Goal: Task Accomplishment & Management: Complete application form

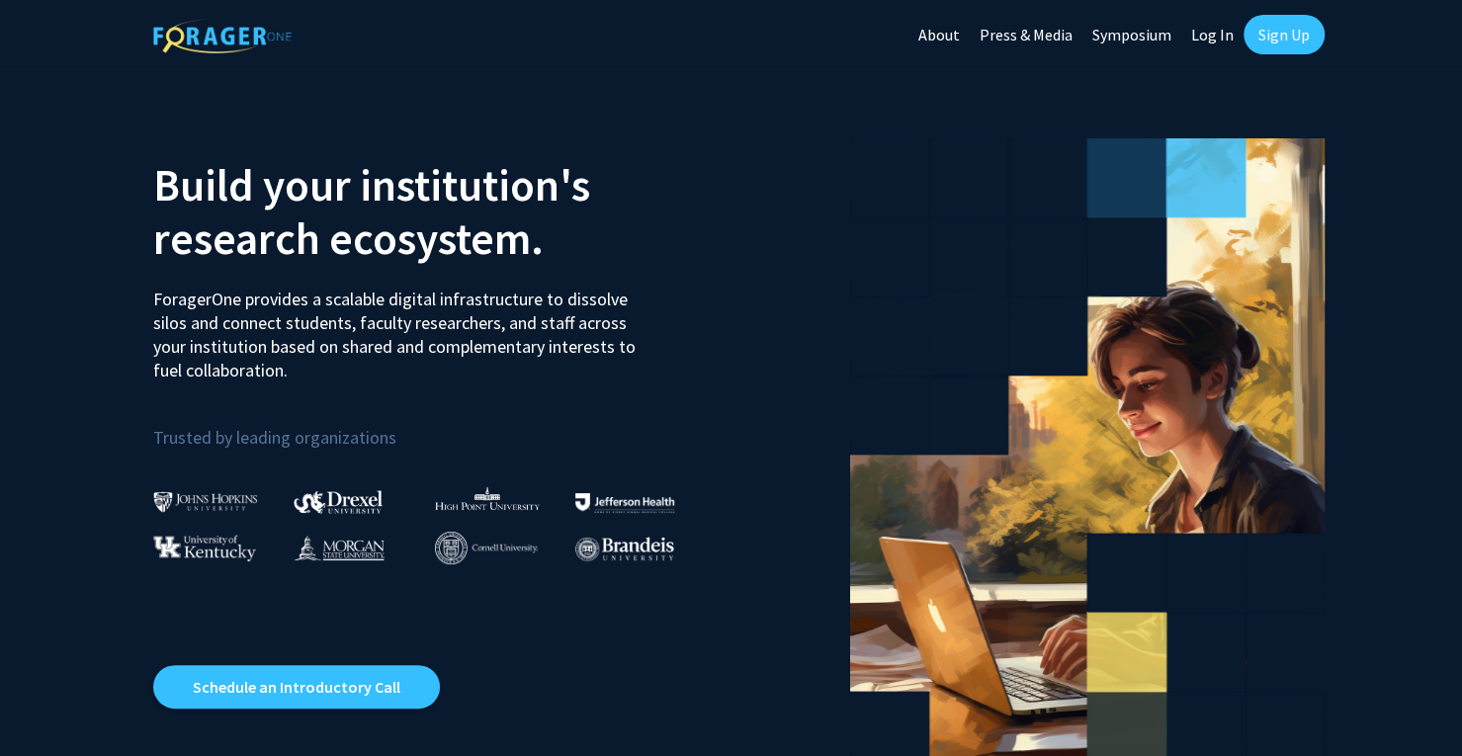
click at [1223, 37] on link "Log In" at bounding box center [1212, 34] width 62 height 69
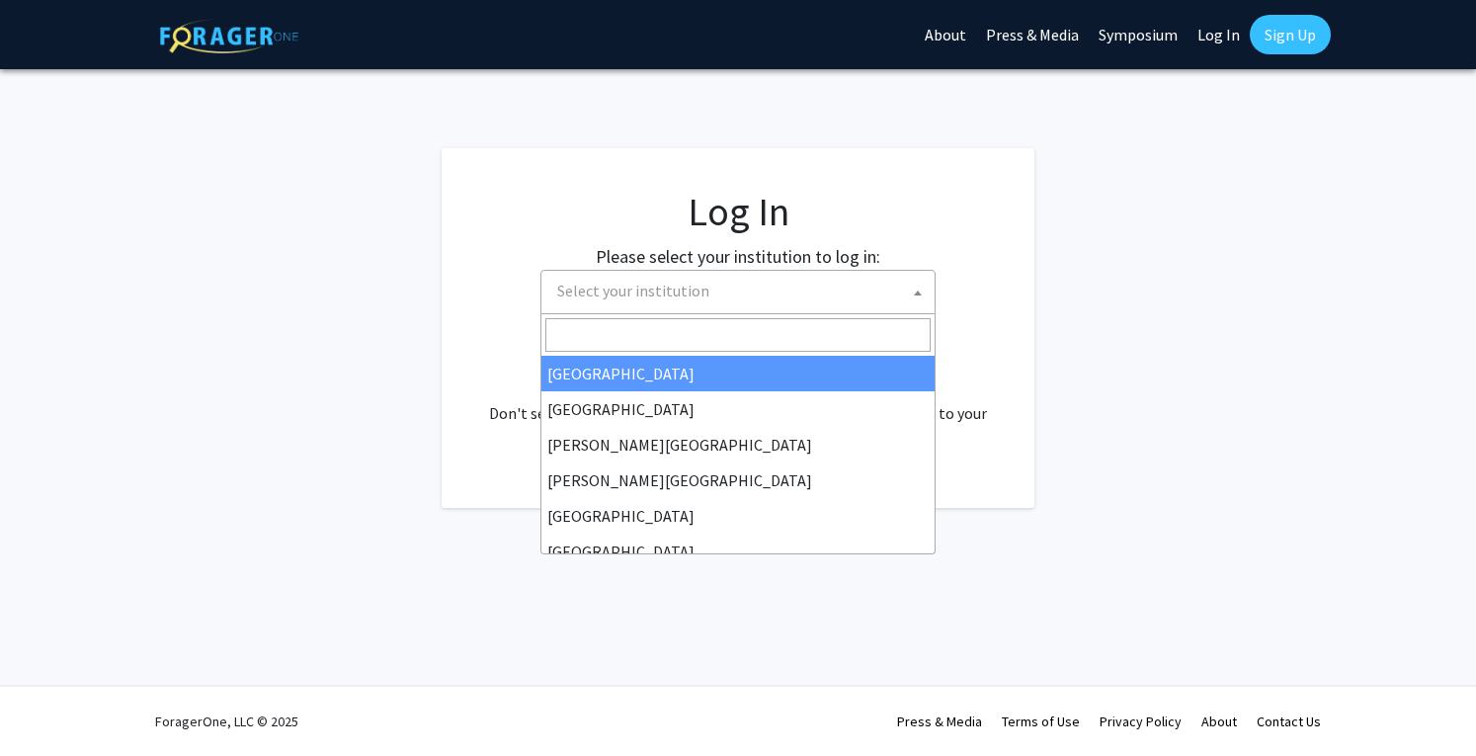
click at [687, 288] on span "Select your institution" at bounding box center [633, 291] width 152 height 20
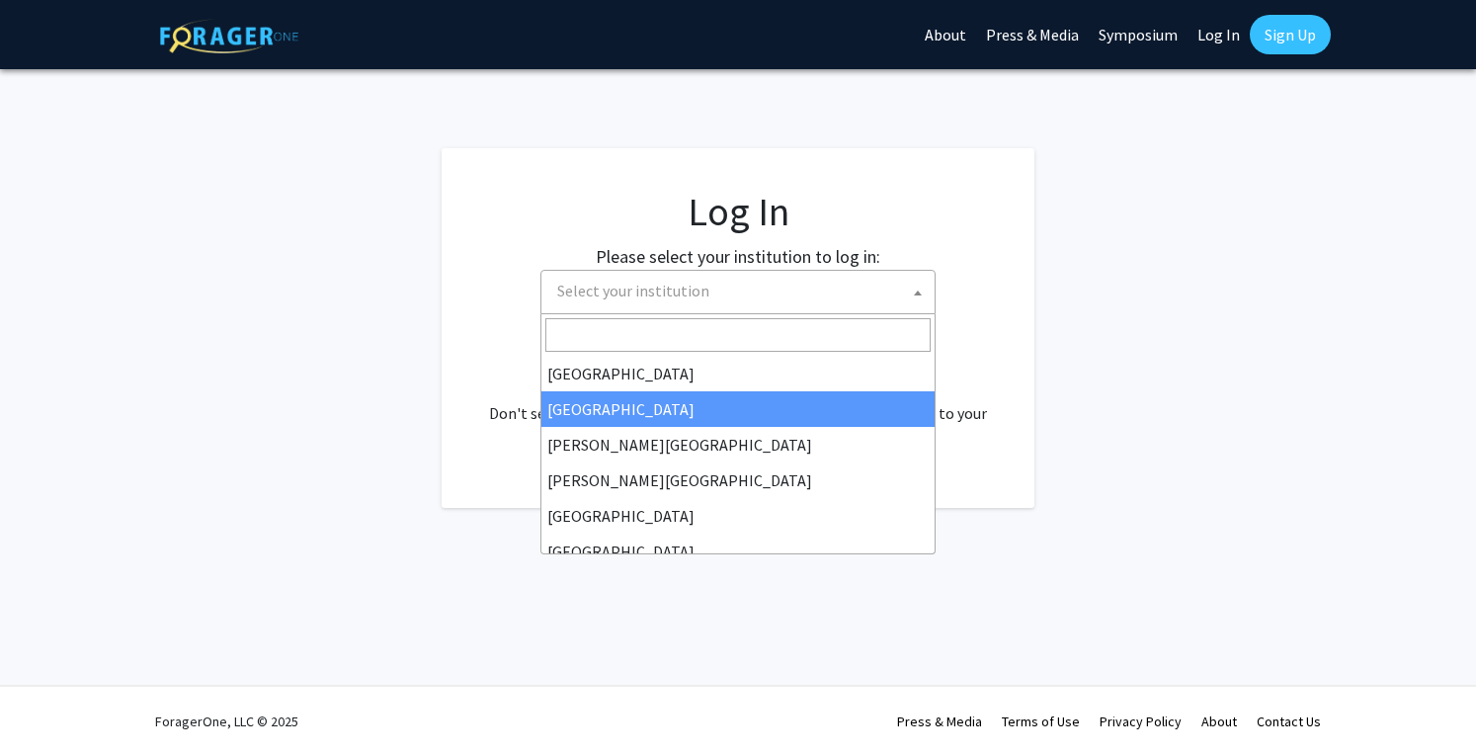
select select "10"
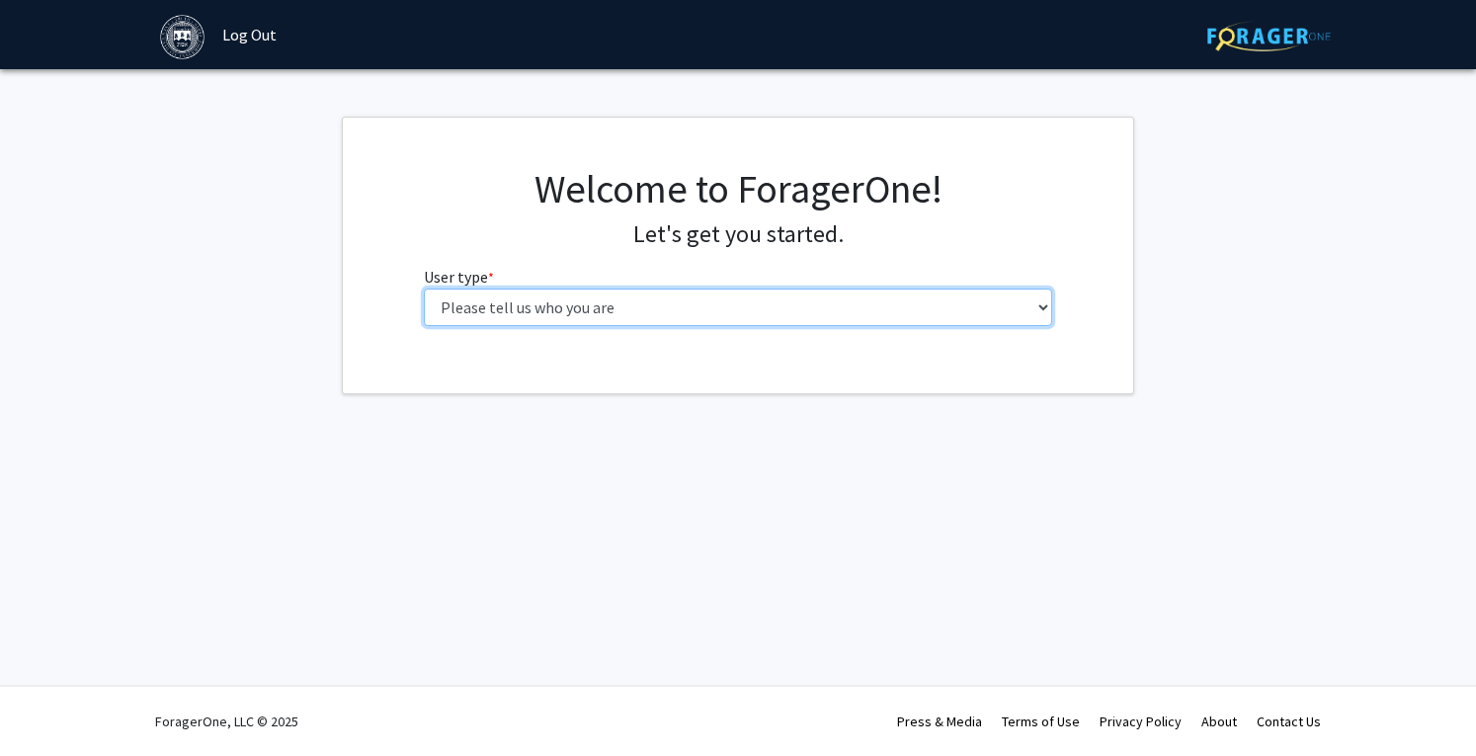
click at [955, 299] on select "Please tell us who you are Undergraduate Student Master's Student Doctoral Cand…" at bounding box center [738, 308] width 629 height 38
select select "1: undergrad"
click at [424, 289] on select "Please tell us who you are Undergraduate Student Master's Student Doctoral Cand…" at bounding box center [738, 308] width 629 height 38
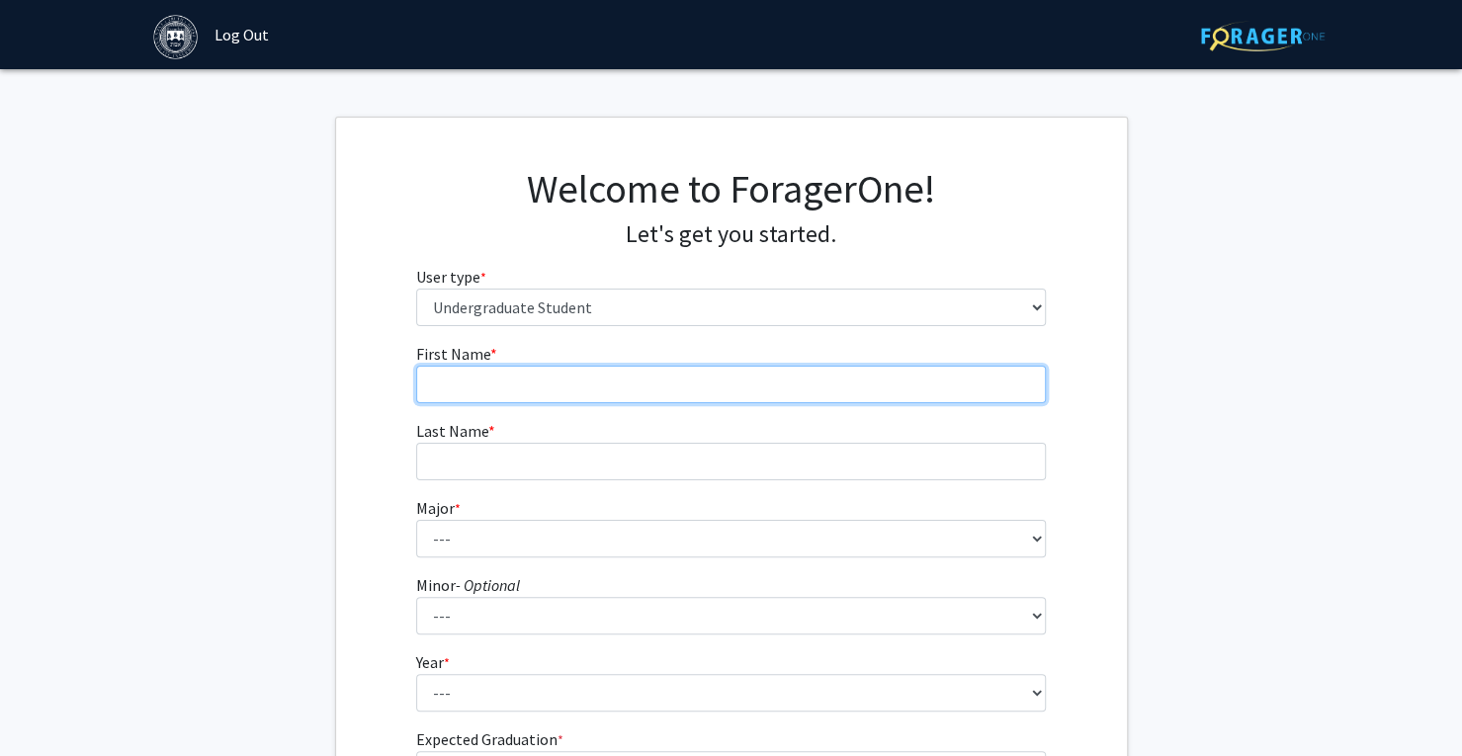
click at [828, 383] on input "First Name * required" at bounding box center [730, 385] width 629 height 38
type input "Khue"
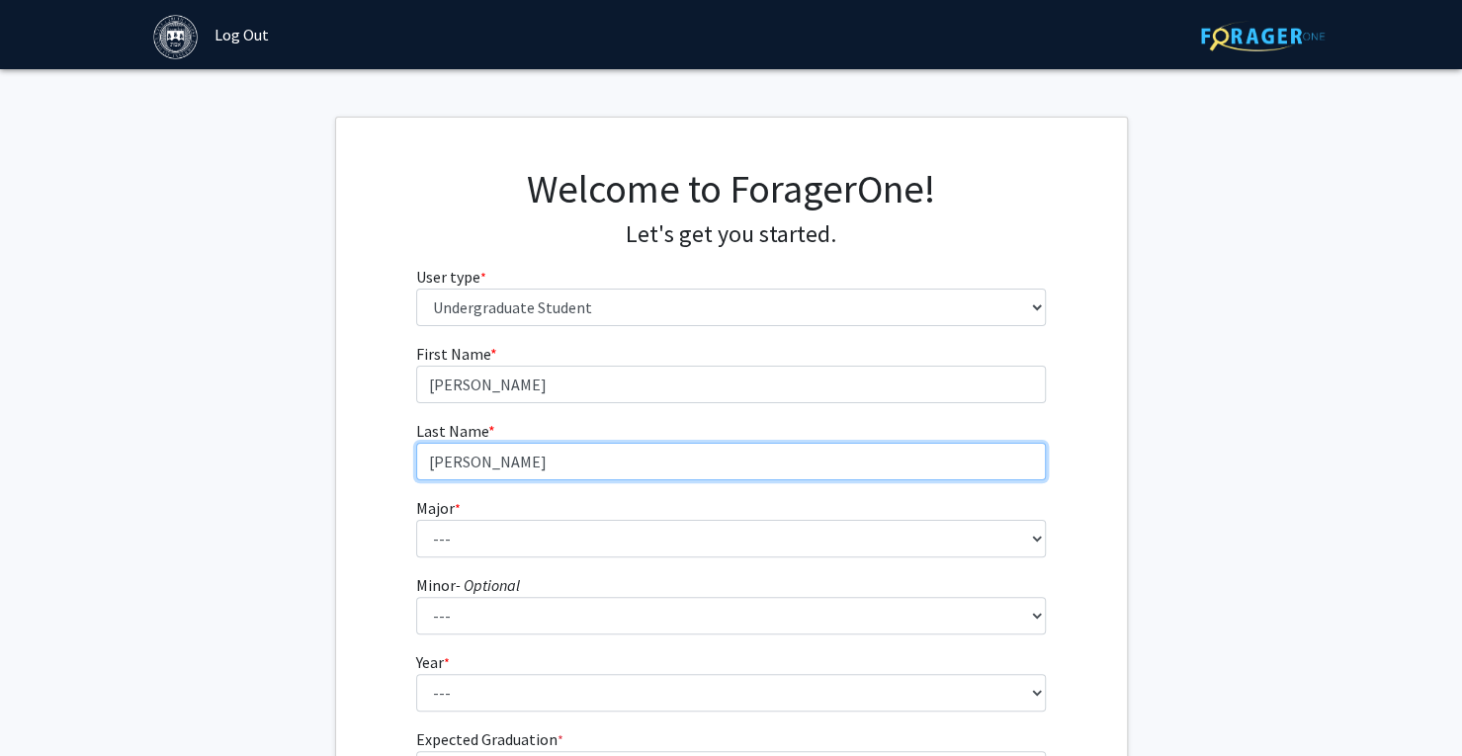
type input "Nguyen"
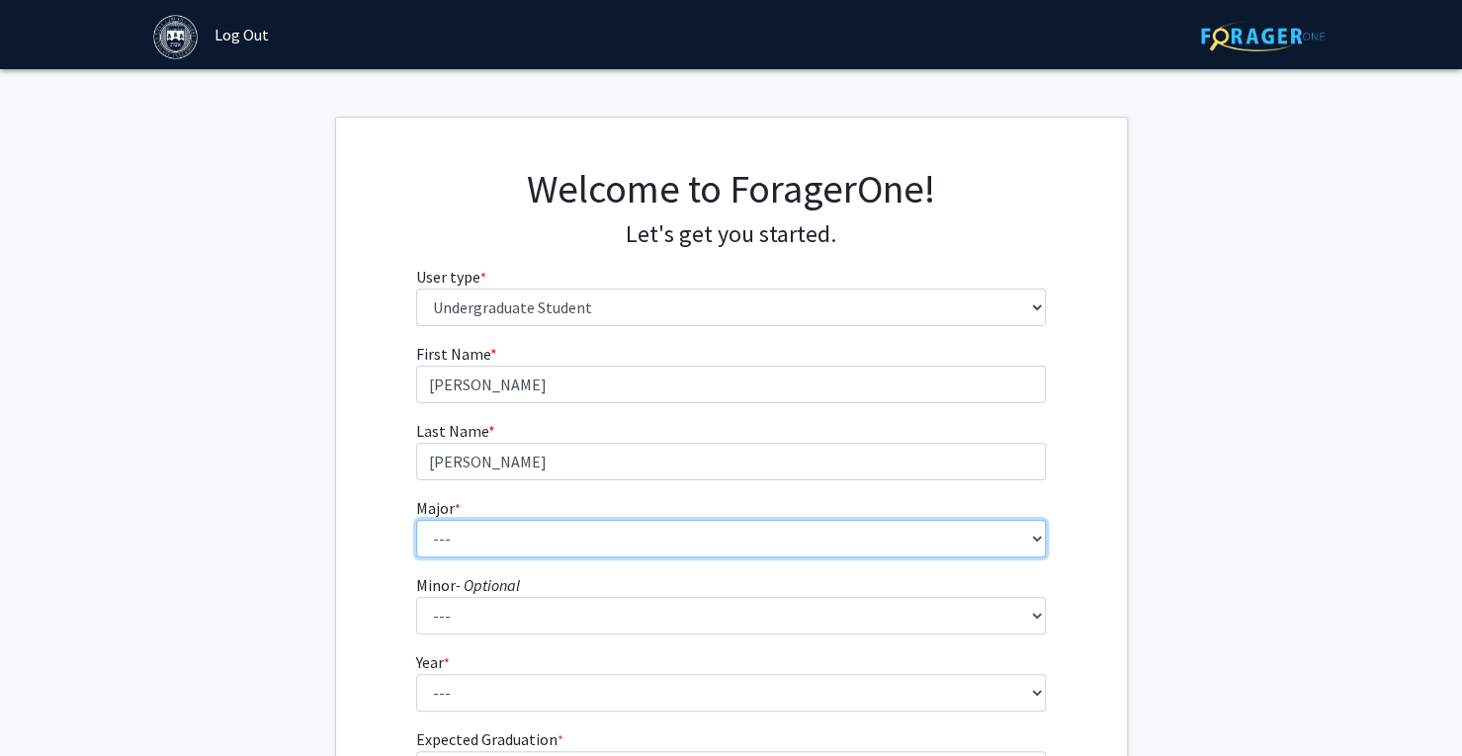
click at [958, 544] on select "--- African and African American Studies American Studies Anthropology Applied …" at bounding box center [730, 539] width 629 height 38
select select "6: 572"
click at [416, 520] on select "--- African and African American Studies American Studies Anthropology Applied …" at bounding box center [730, 539] width 629 height 38
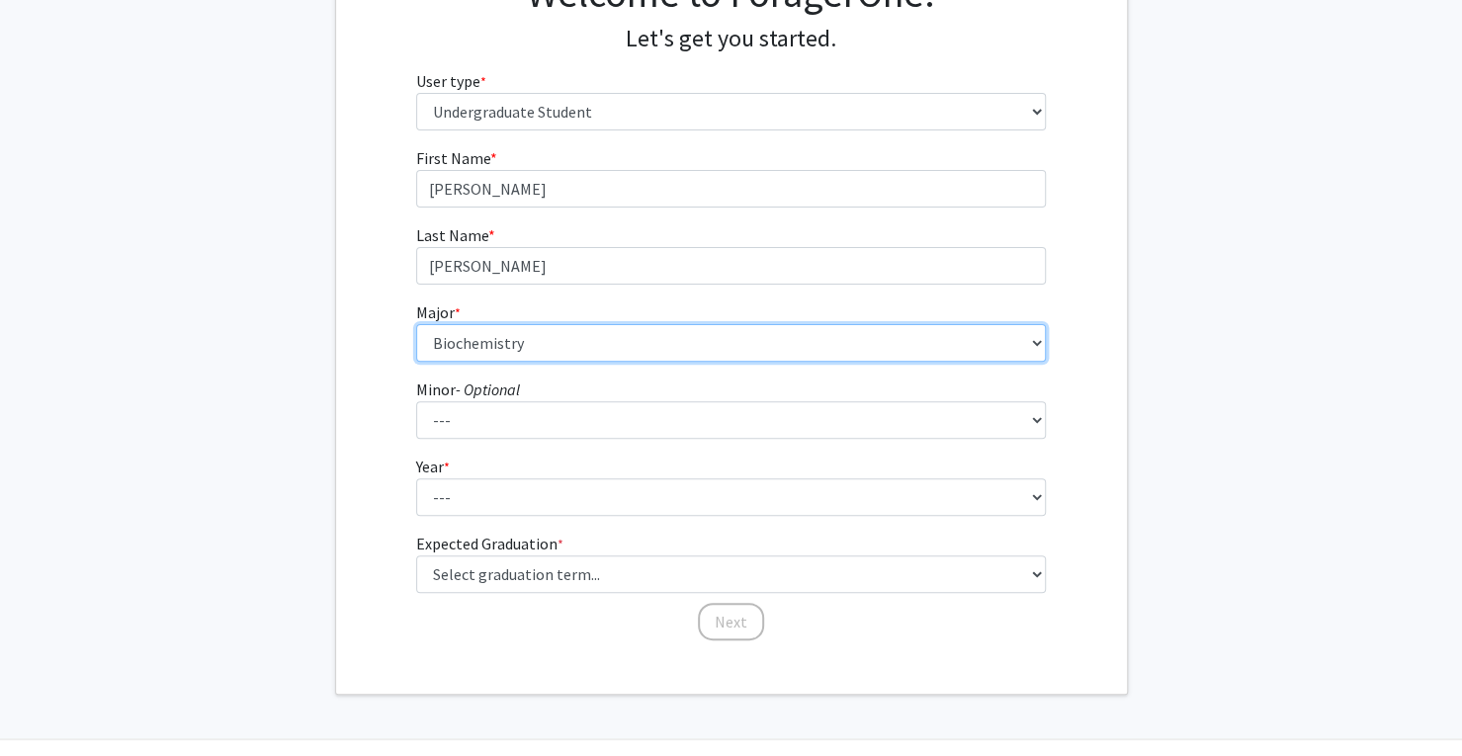
scroll to position [198, 0]
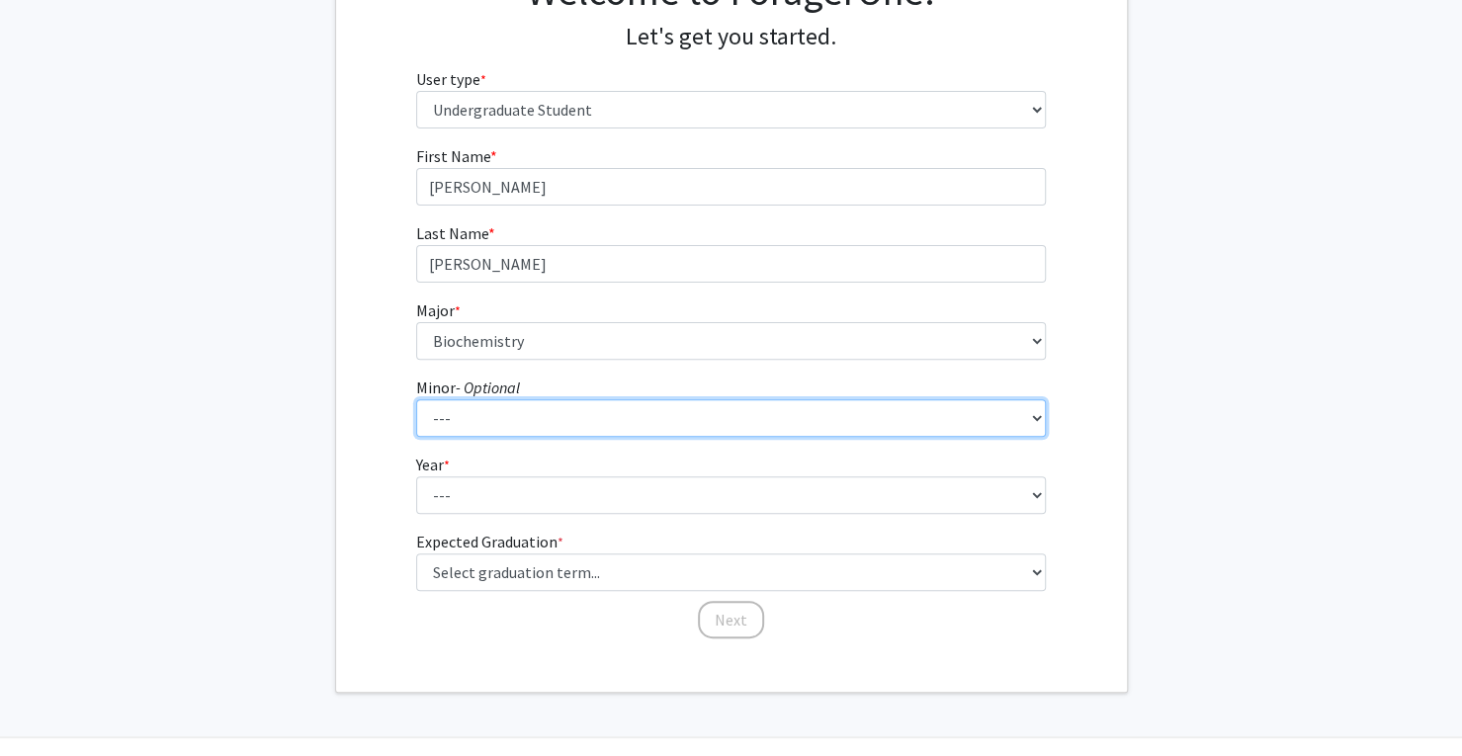
click at [538, 427] on select "--- African and African American Studies Anthropology Arabic Language, Literatu…" at bounding box center [730, 418] width 629 height 38
select select "33: 385"
click at [416, 399] on select "--- African and African American Studies Anthropology Arabic Language, Literatu…" at bounding box center [730, 418] width 629 height 38
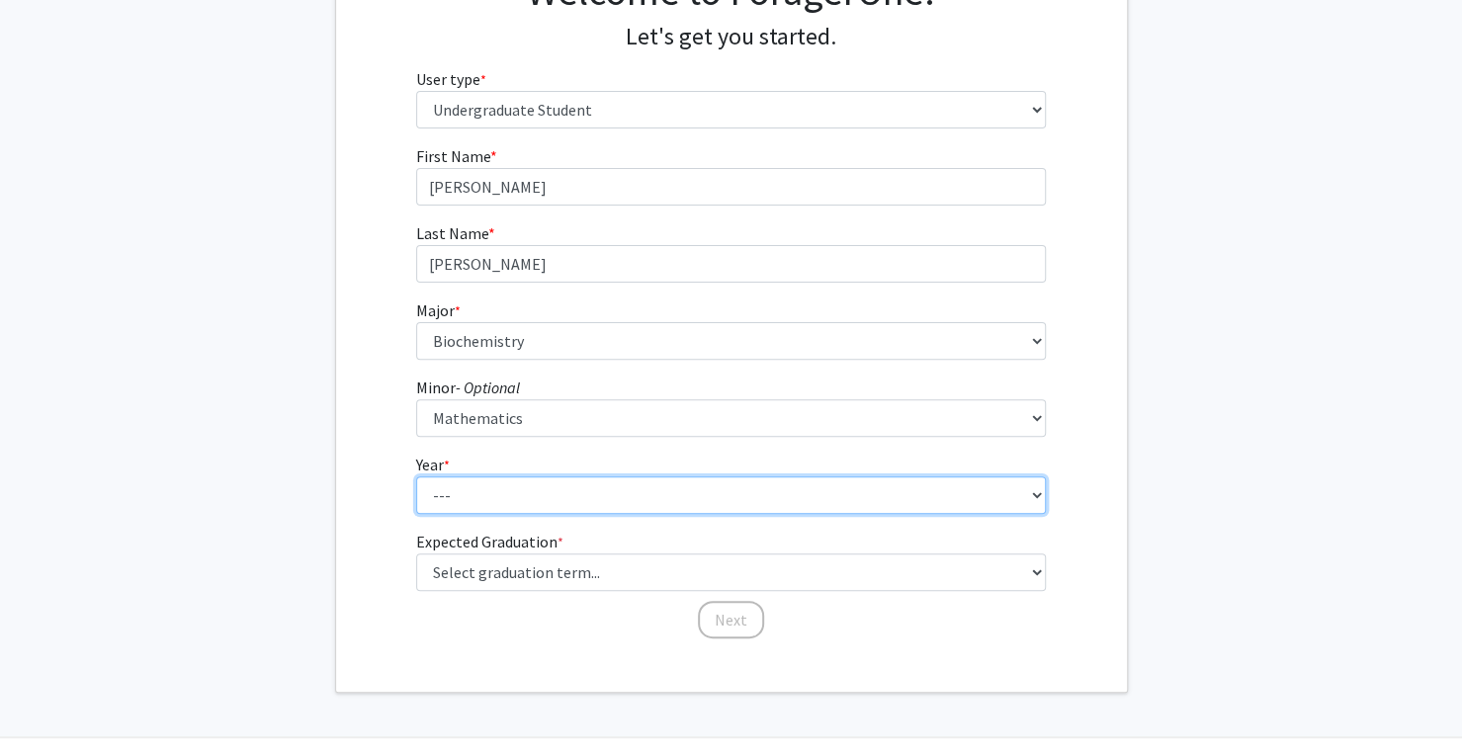
click at [544, 495] on select "--- First-year Sophomore Junior Senior Postbaccalaureate Certificate" at bounding box center [730, 495] width 629 height 38
select select "1: first-year"
click at [416, 476] on select "--- First-year Sophomore Junior Senior Postbaccalaureate Certificate" at bounding box center [730, 495] width 629 height 38
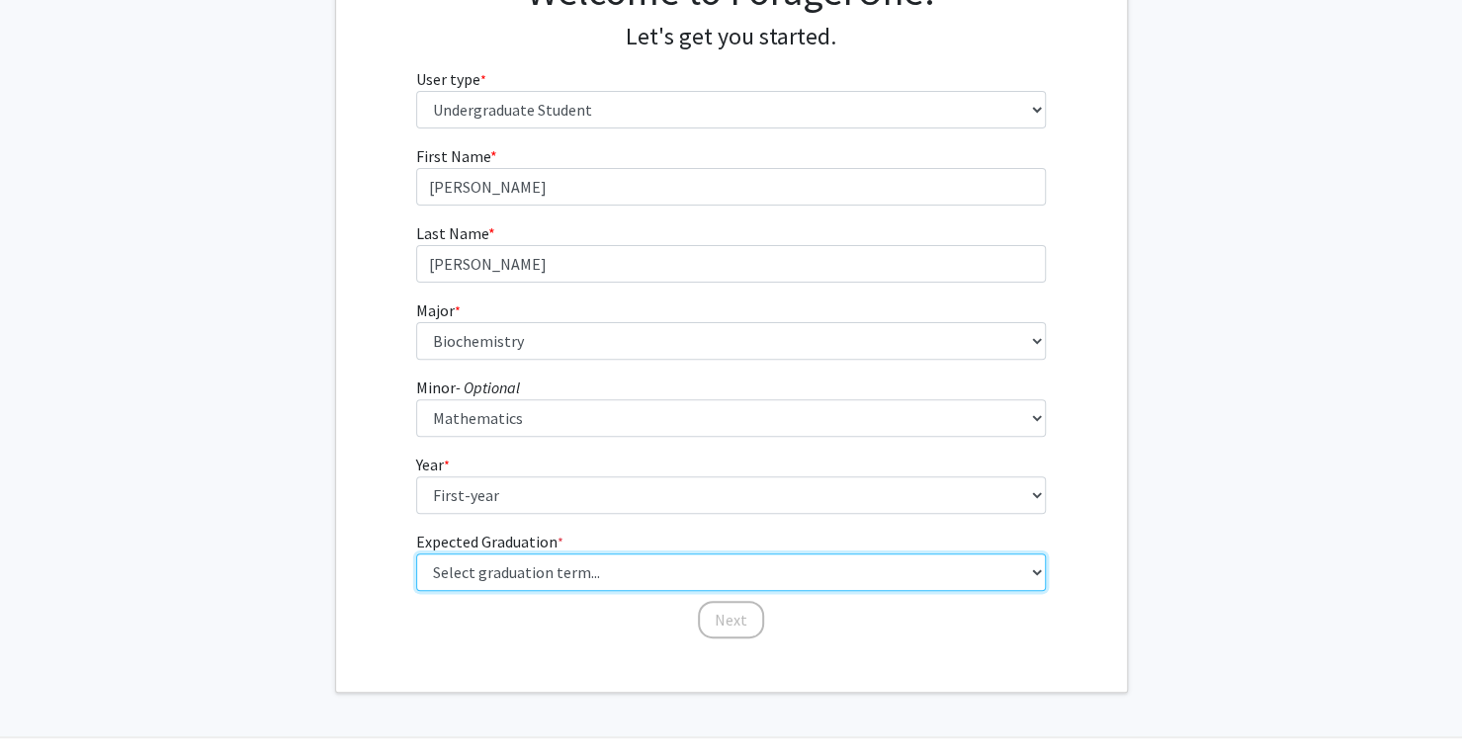
click at [559, 587] on select "Select graduation term... Spring 2025 Summer 2025 Fall 2025 Winter 2025 Spring …" at bounding box center [730, 572] width 629 height 38
select select "17: spring_2029"
click at [416, 553] on select "Select graduation term... Spring 2025 Summer 2025 Fall 2025 Winter 2025 Spring …" at bounding box center [730, 572] width 629 height 38
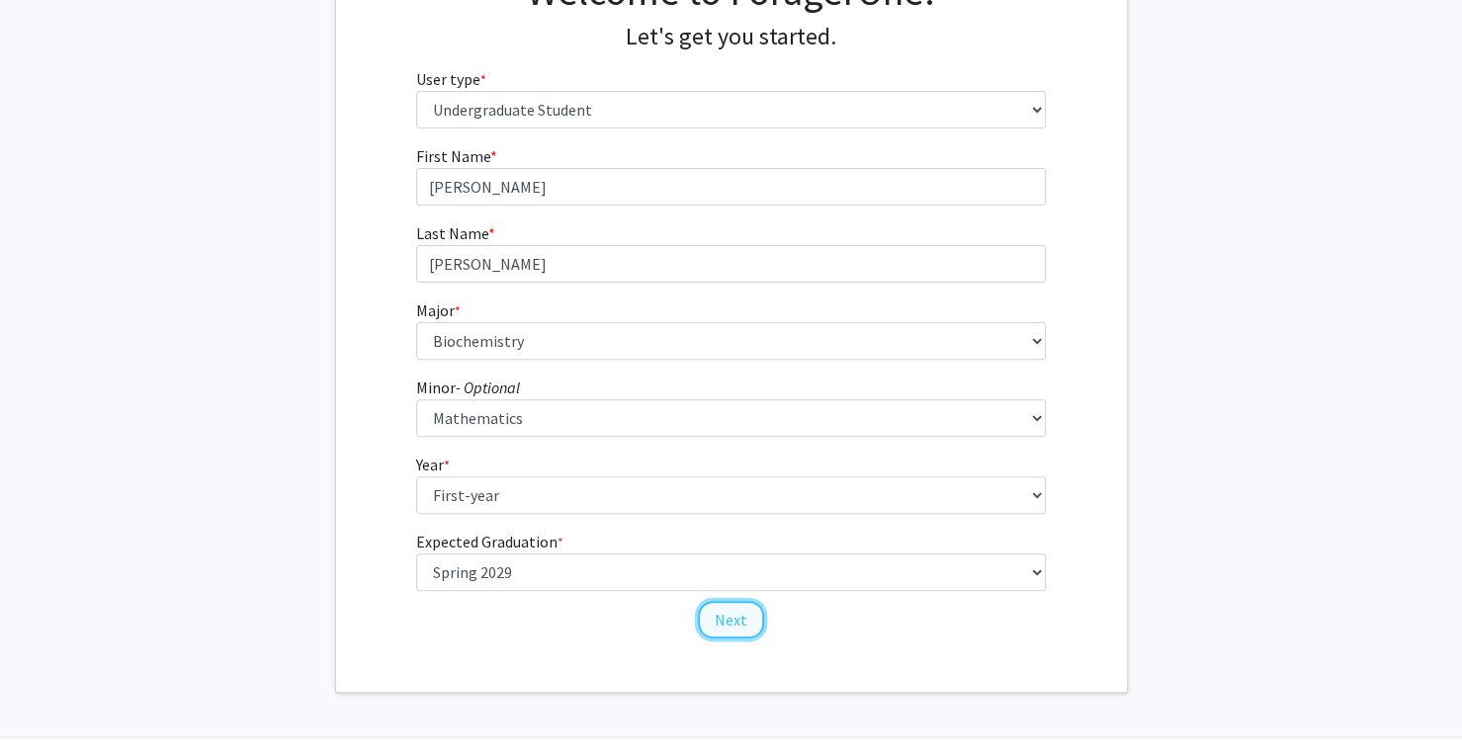
click at [736, 613] on button "Next" at bounding box center [731, 620] width 66 height 38
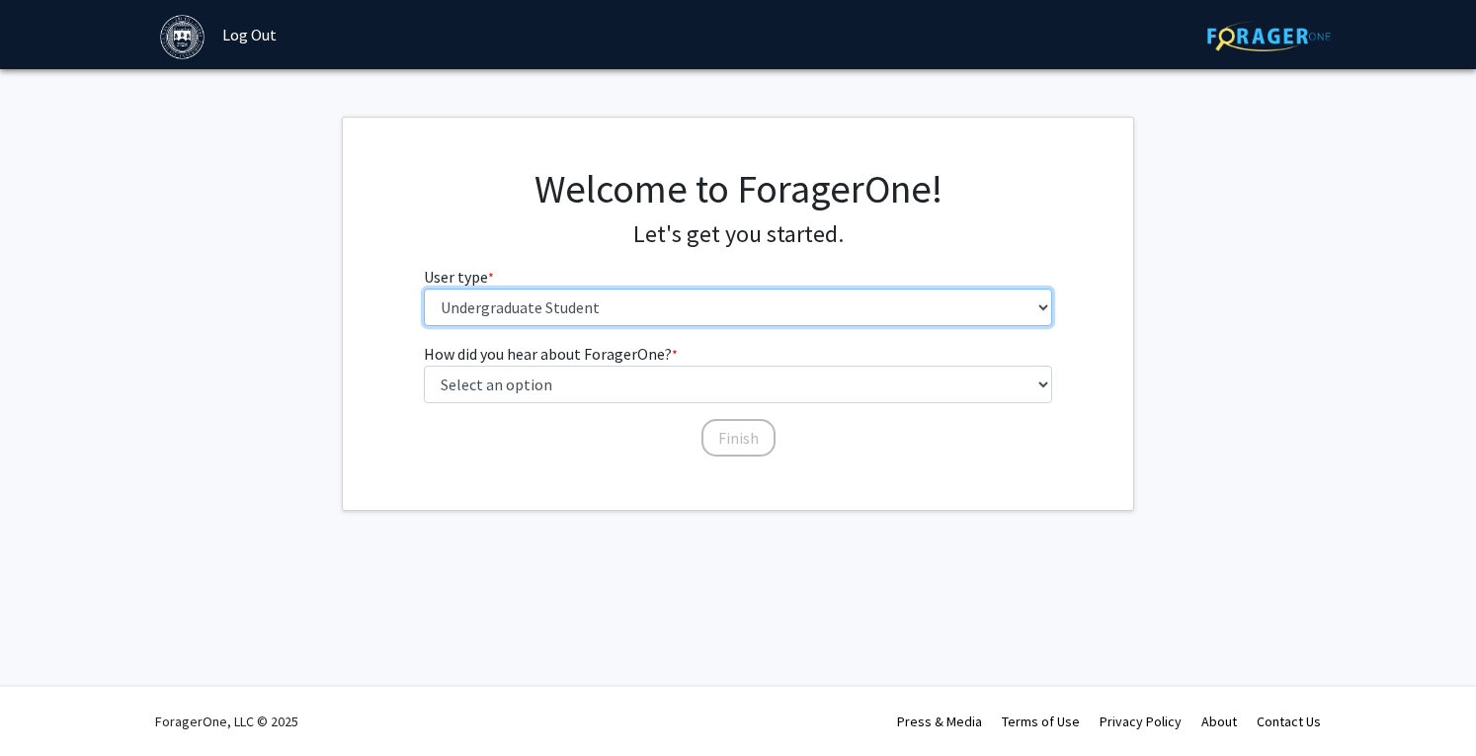
click at [702, 316] on select "Please tell us who you are Undergraduate Student Master's Student Doctoral Cand…" at bounding box center [738, 308] width 629 height 38
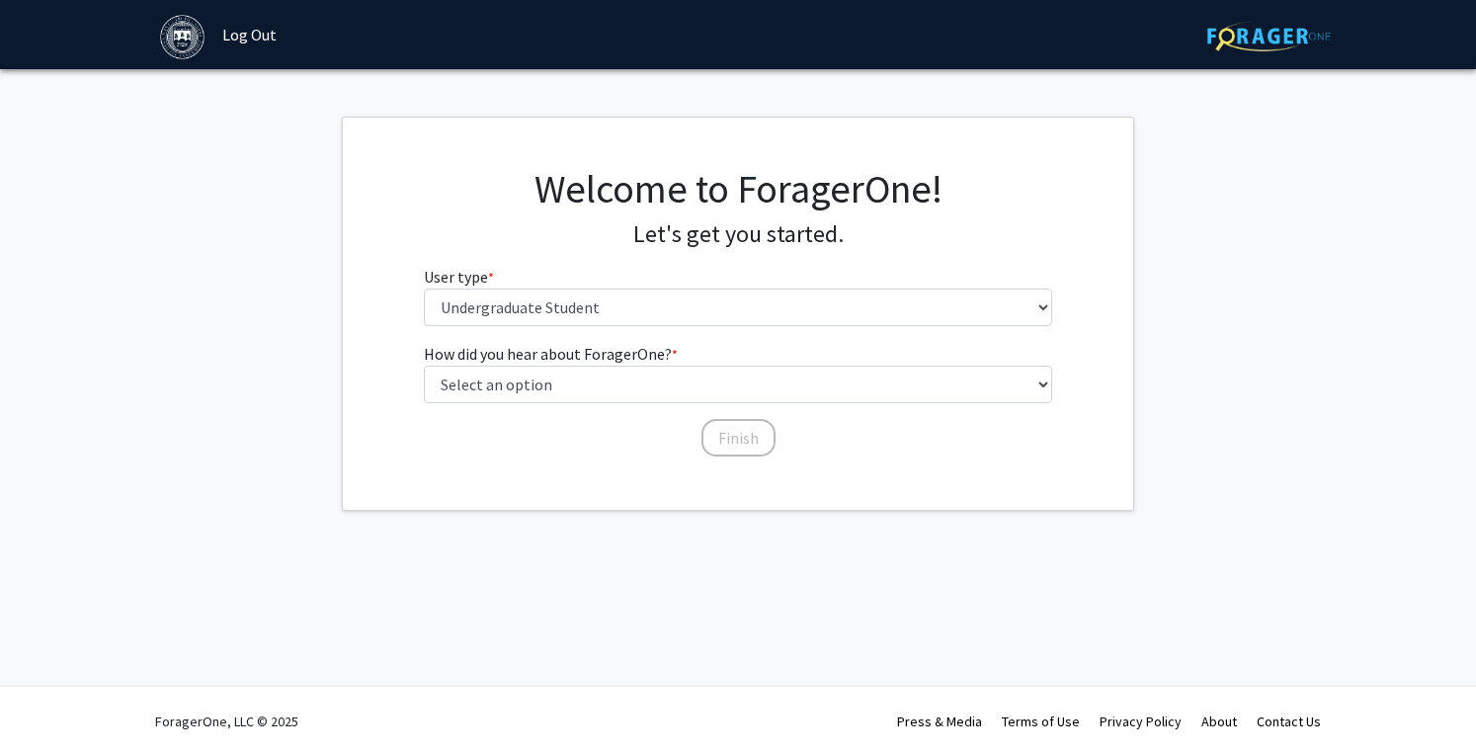
click at [389, 425] on div "How did you hear about ForagerOne? * required Select an option Peer/student rec…" at bounding box center [738, 400] width 791 height 117
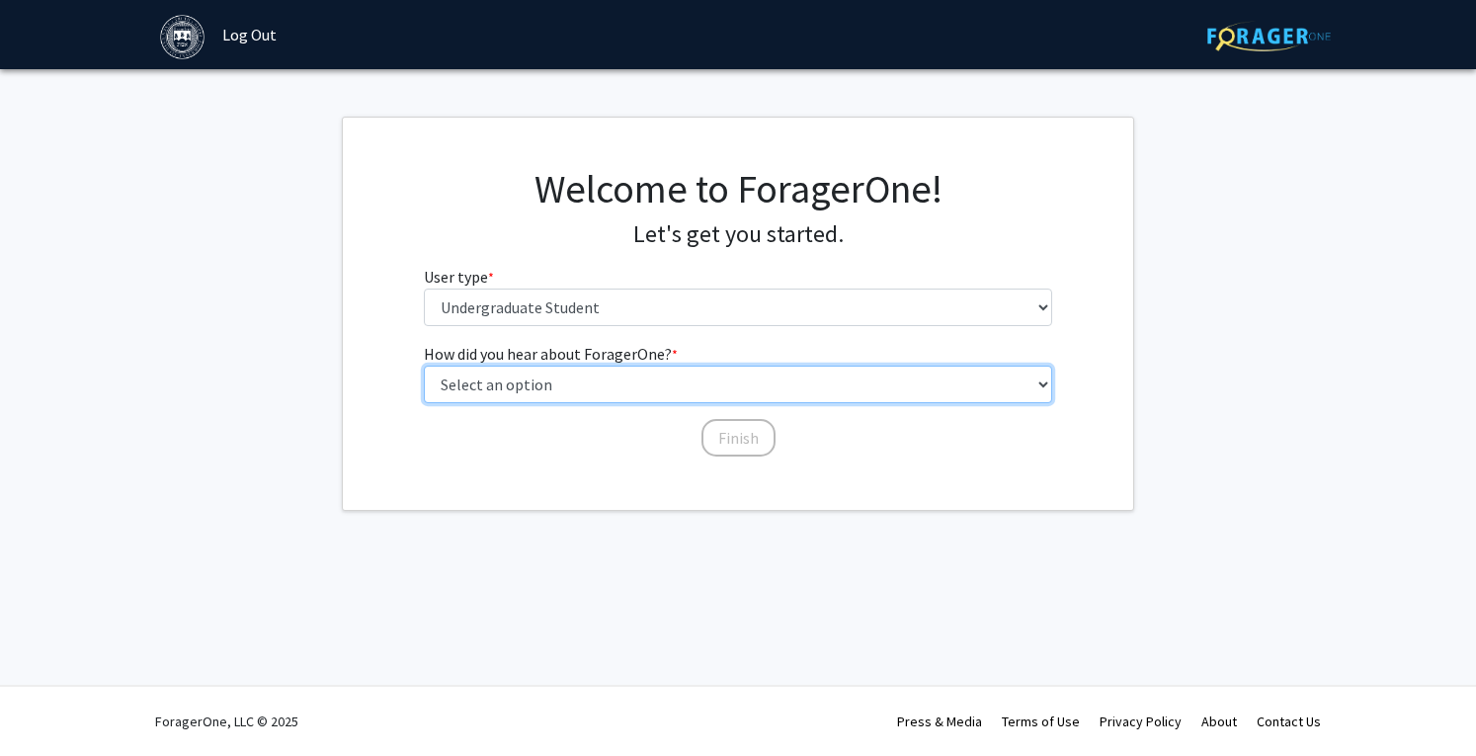
click at [518, 389] on select "Select an option Peer/student recommendation Faculty/staff recommendation Unive…" at bounding box center [738, 385] width 629 height 38
select select "3: university_website"
click at [424, 366] on select "Select an option Peer/student recommendation Faculty/staff recommendation Unive…" at bounding box center [738, 385] width 629 height 38
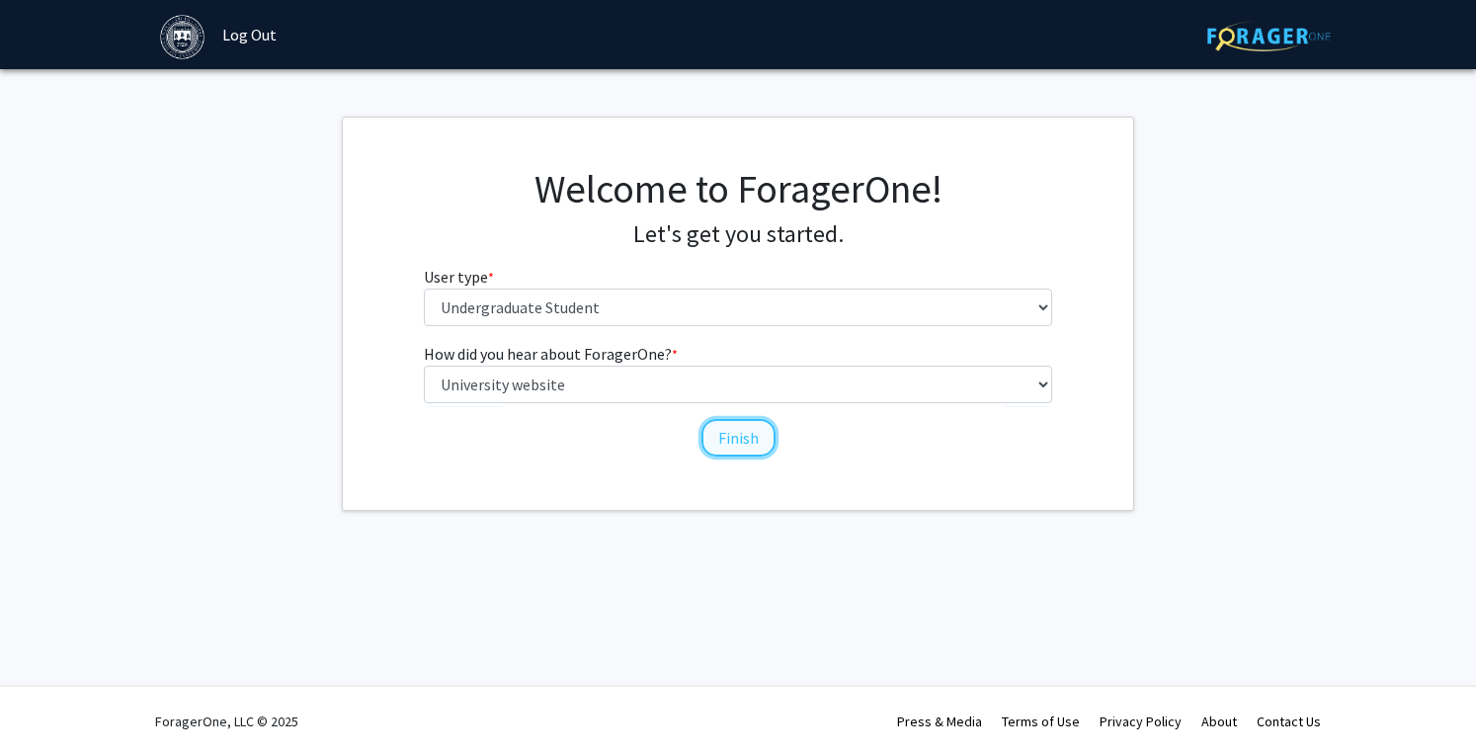
click at [733, 433] on button "Finish" at bounding box center [739, 438] width 74 height 38
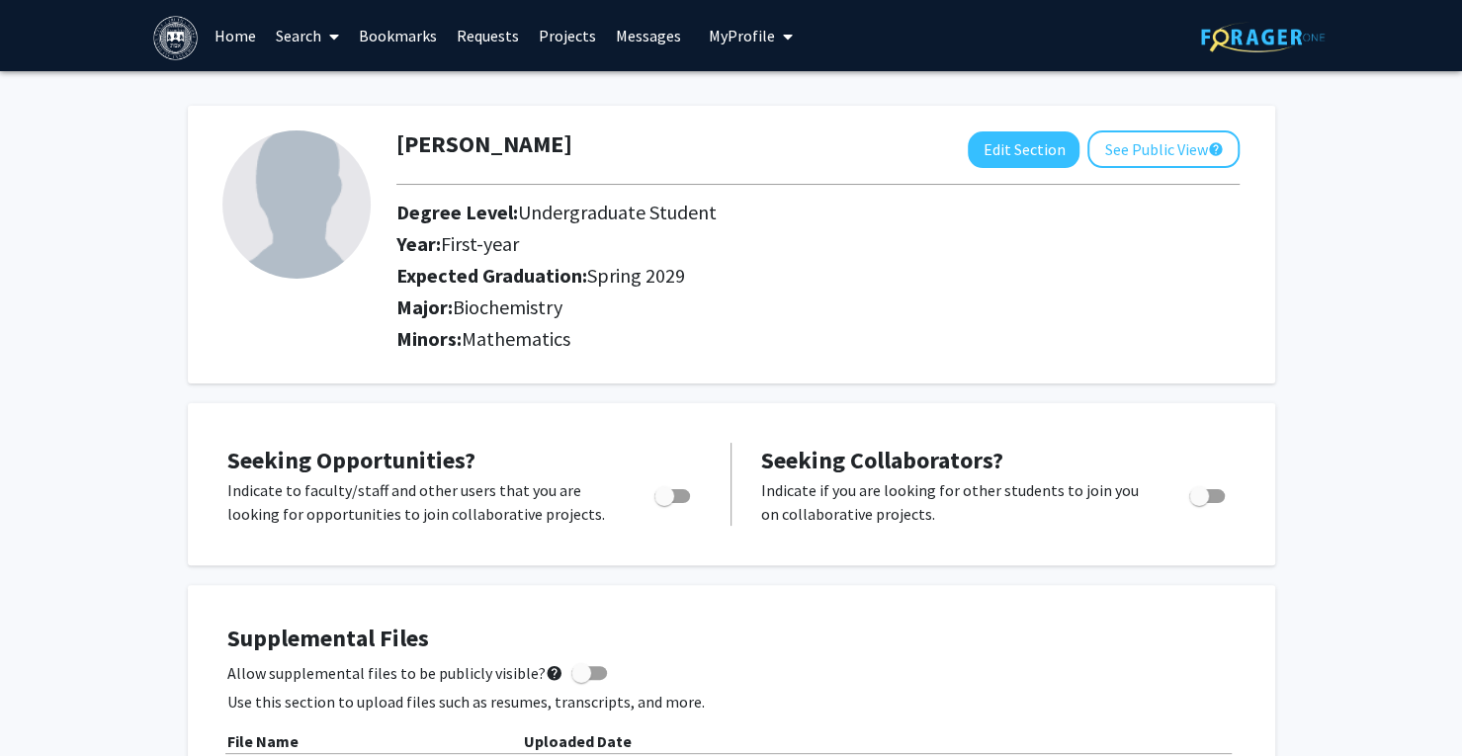
click at [236, 41] on link "Home" at bounding box center [235, 35] width 61 height 69
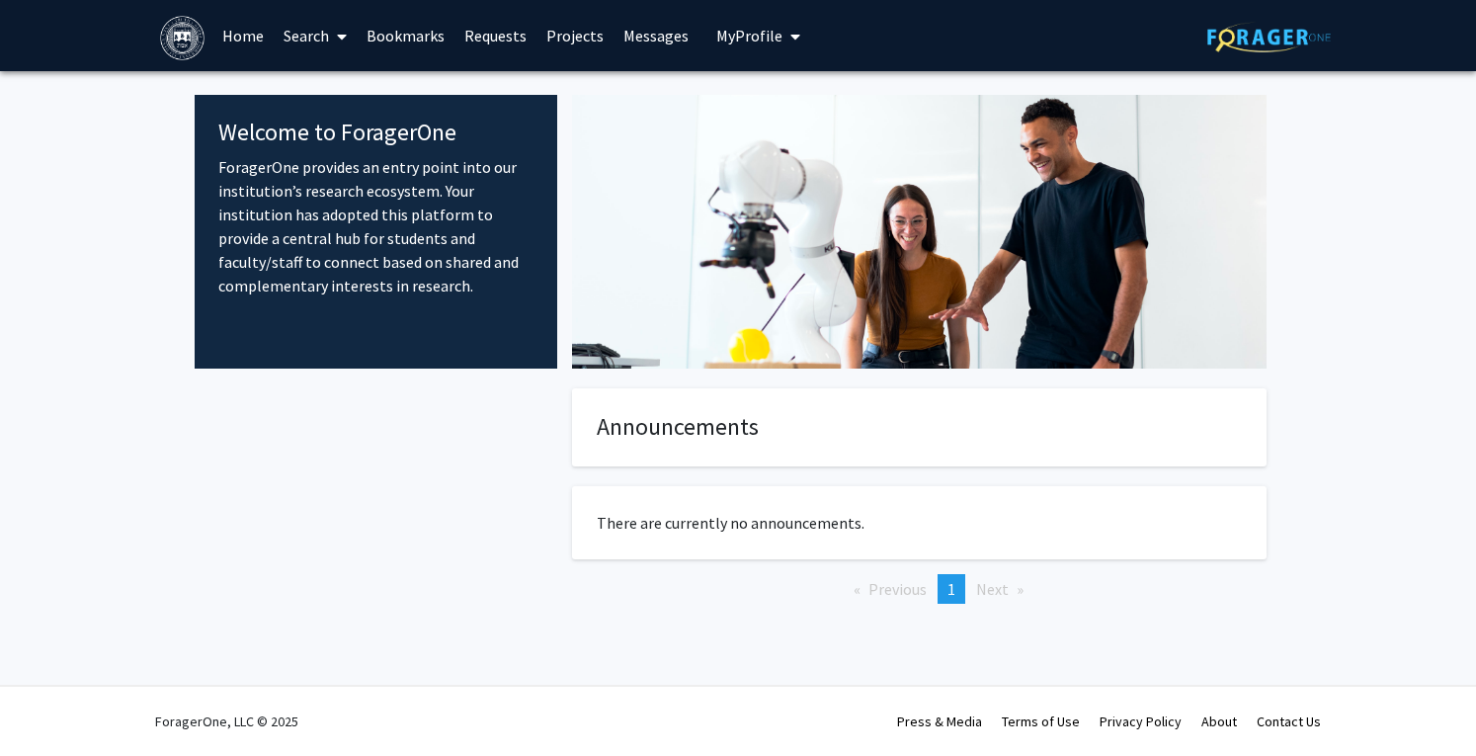
click at [550, 41] on link "Projects" at bounding box center [575, 35] width 77 height 69
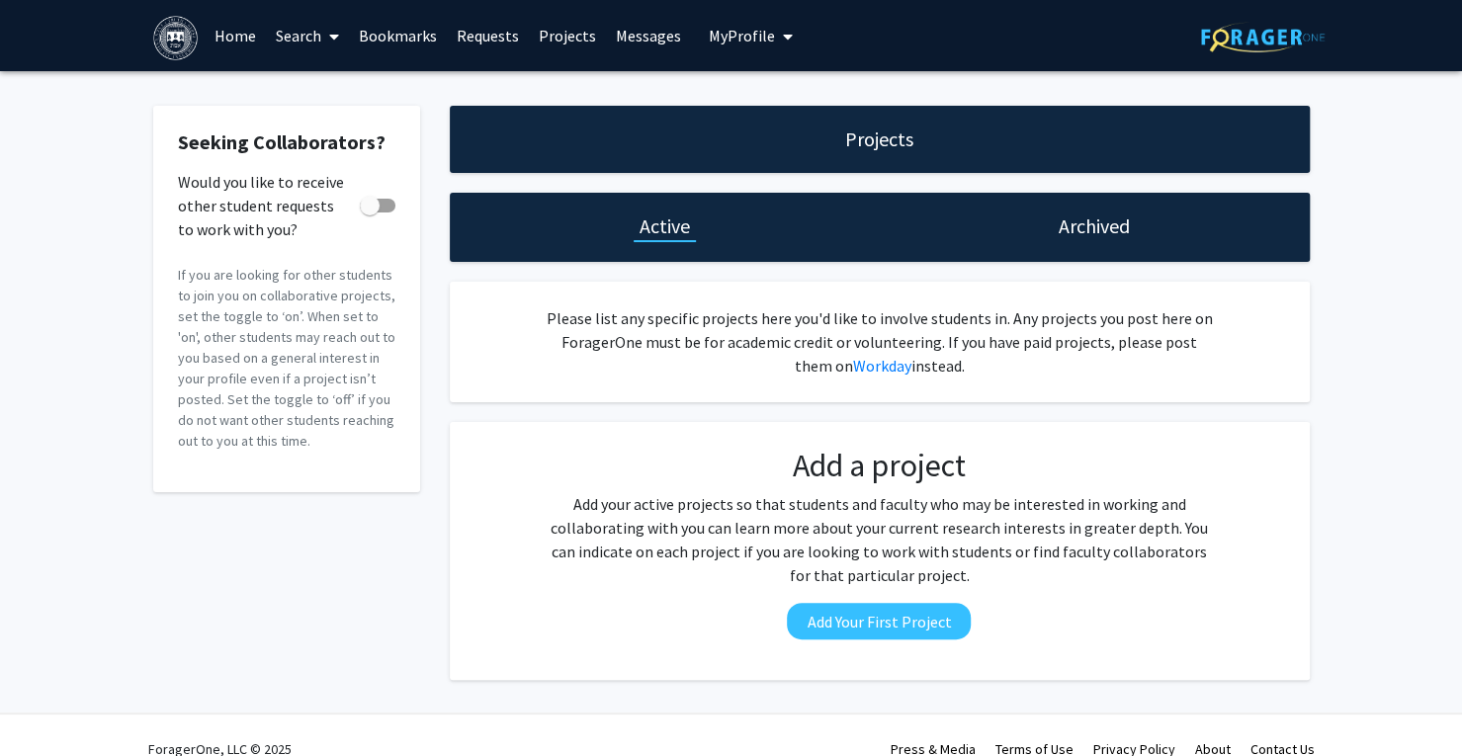
click at [311, 39] on link "Search" at bounding box center [307, 35] width 83 height 69
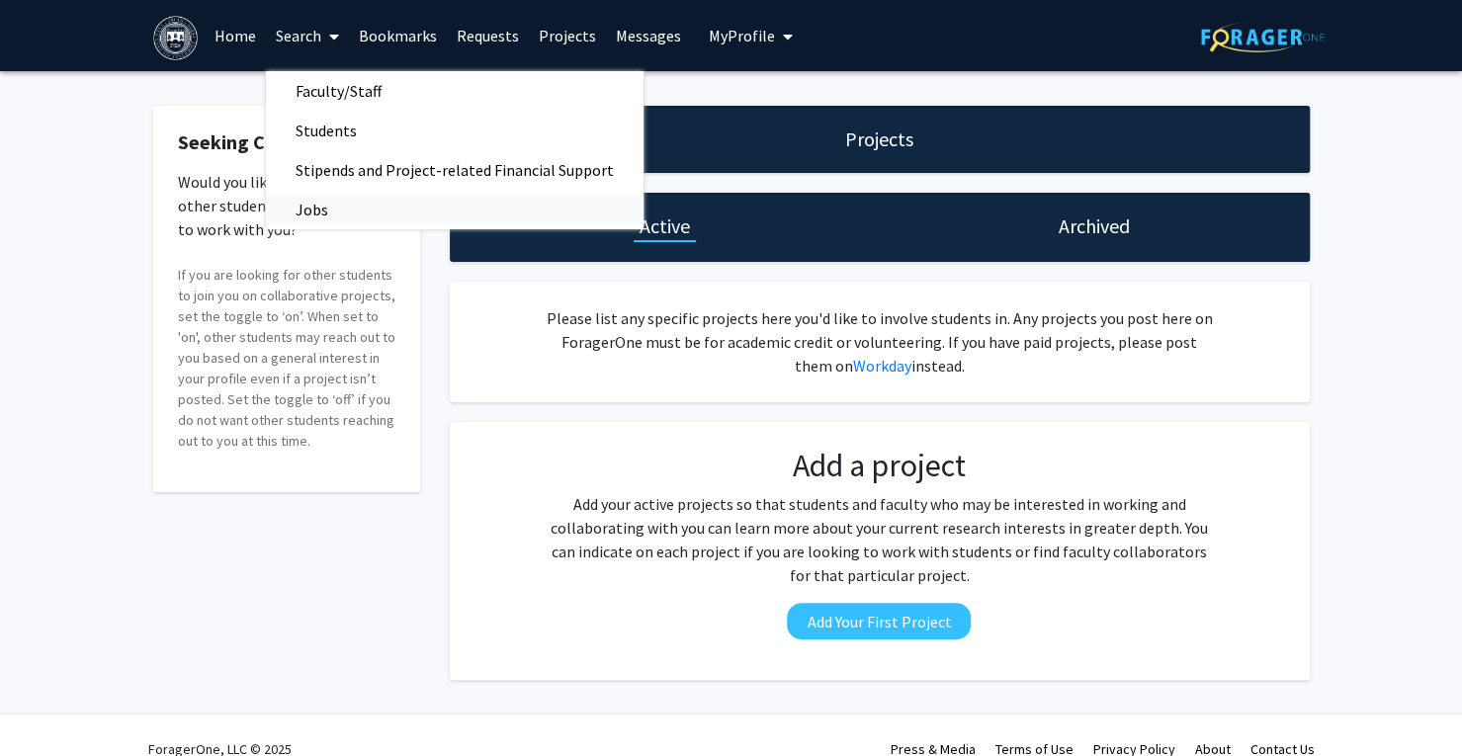
click at [342, 209] on span "Jobs" at bounding box center [312, 210] width 92 height 40
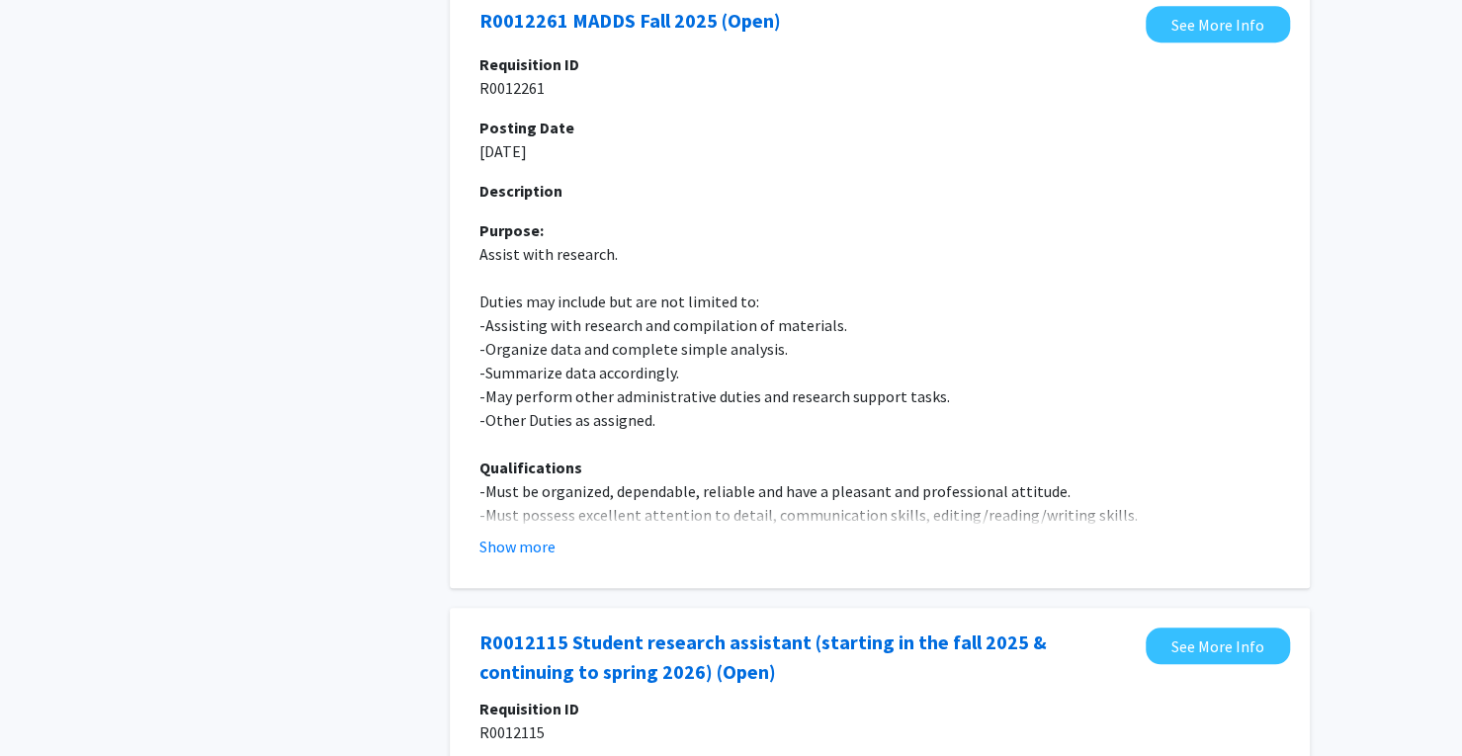
scroll to position [889, 0]
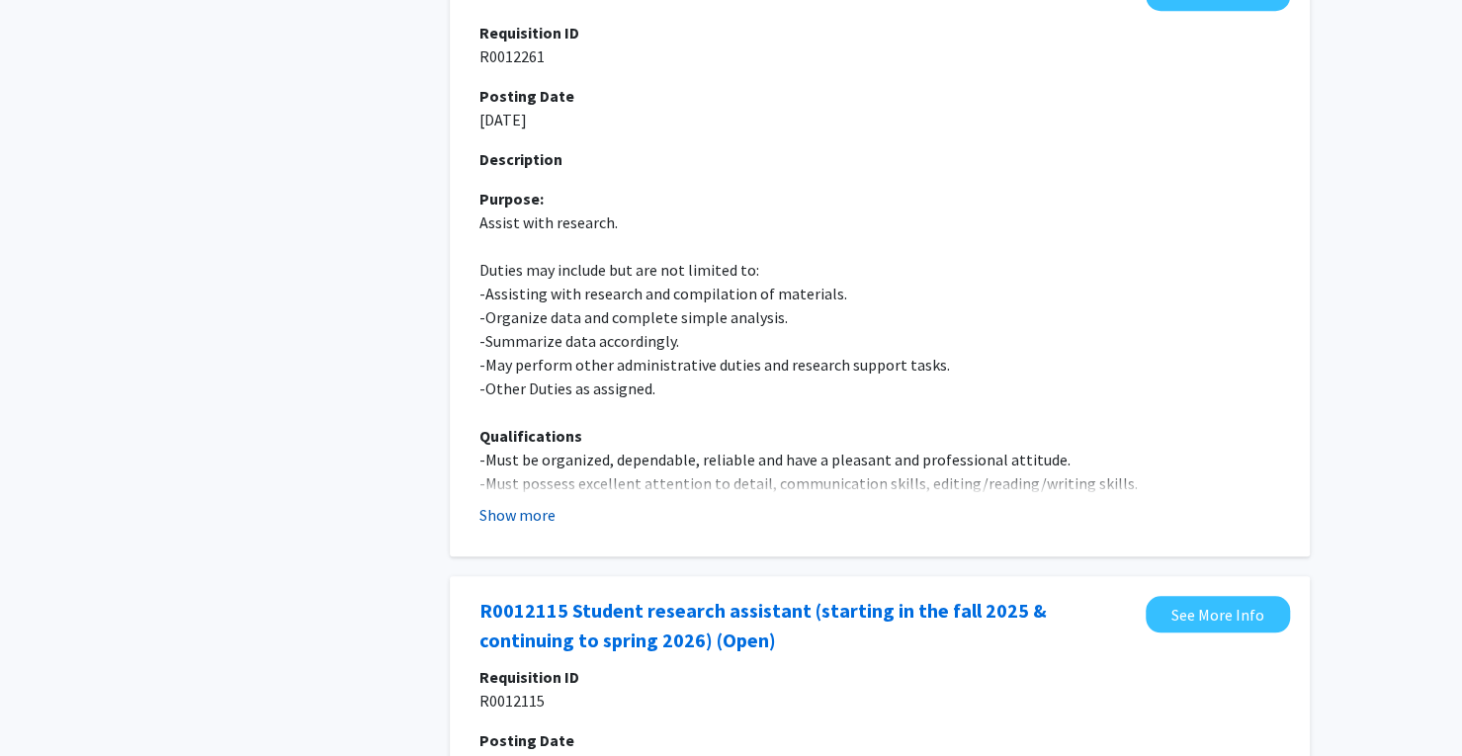
click at [504, 520] on button "Show more" at bounding box center [517, 515] width 76 height 24
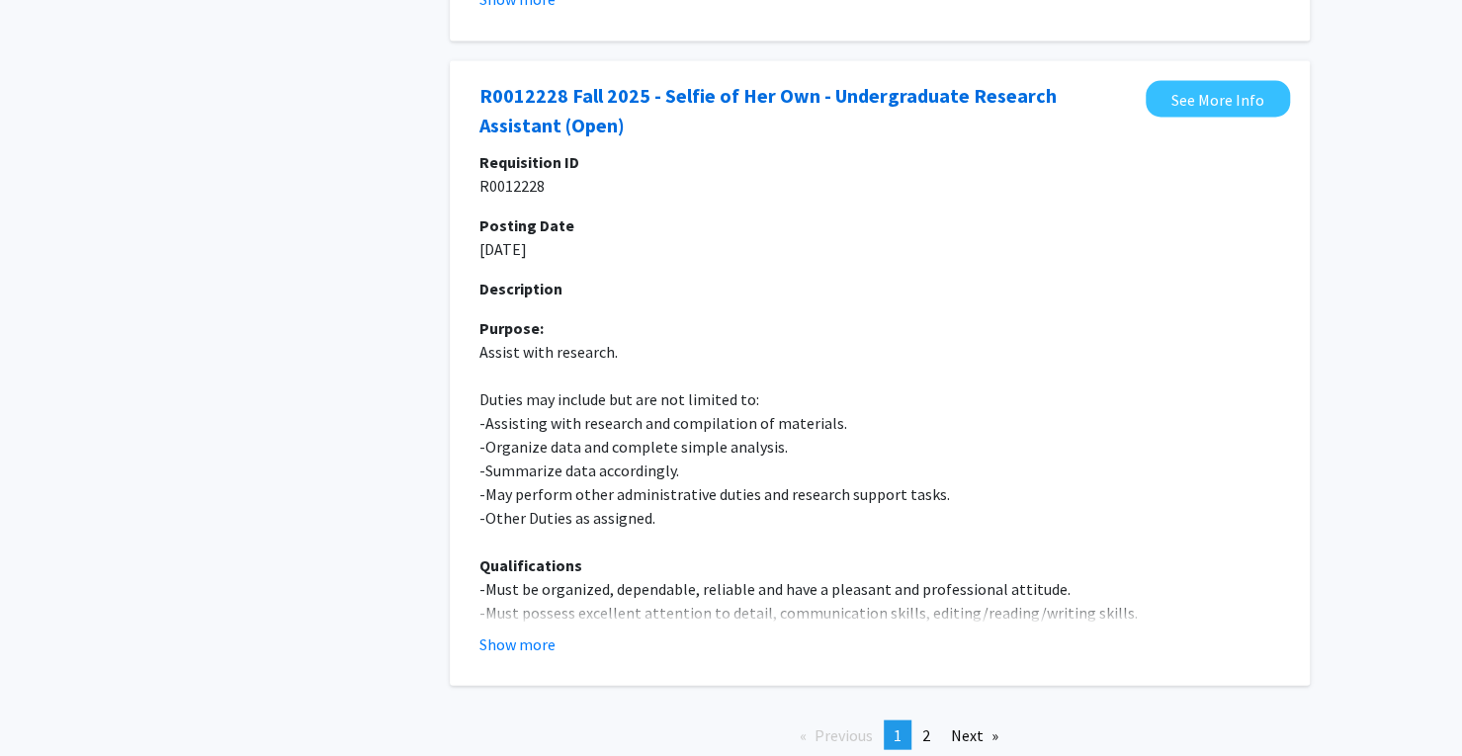
scroll to position [6599, 0]
